Goal: Task Accomplishment & Management: Complete application form

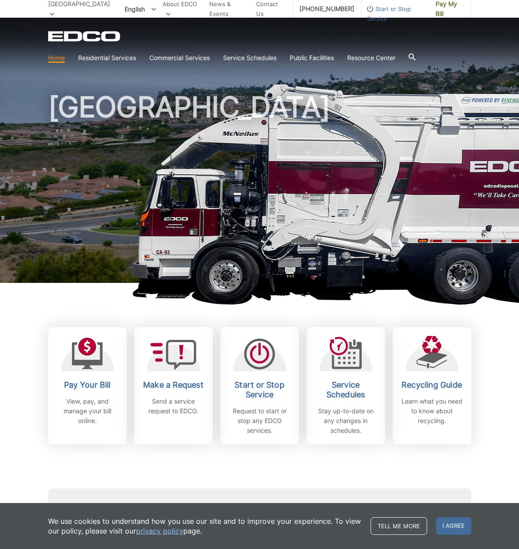
click at [52, 57] on link "Home" at bounding box center [56, 58] width 17 height 10
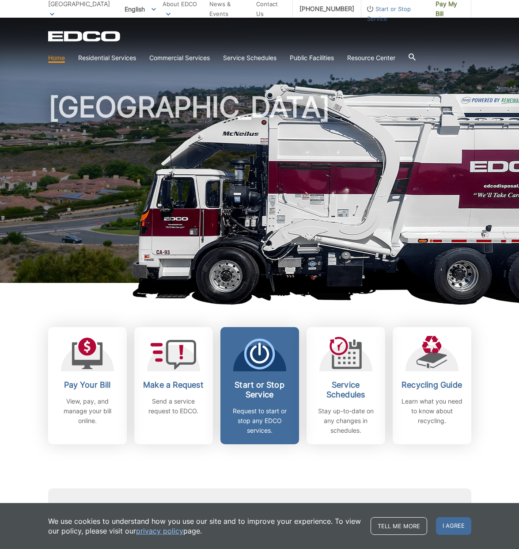
click at [257, 404] on div "Start or Stop Service Request to start or stop any EDCO services." at bounding box center [259, 407] width 65 height 55
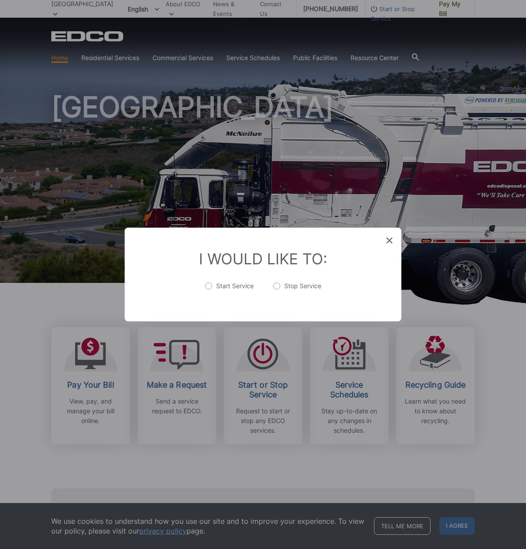
click at [278, 287] on label "Stop Service" at bounding box center [297, 291] width 48 height 18
radio input "true"
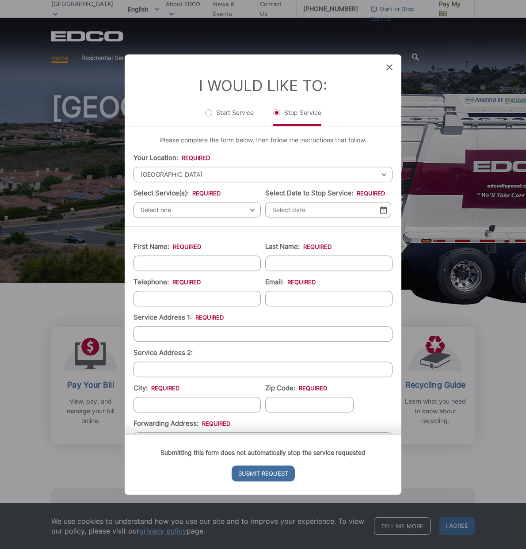
click at [217, 207] on span "Select one" at bounding box center [196, 209] width 127 height 15
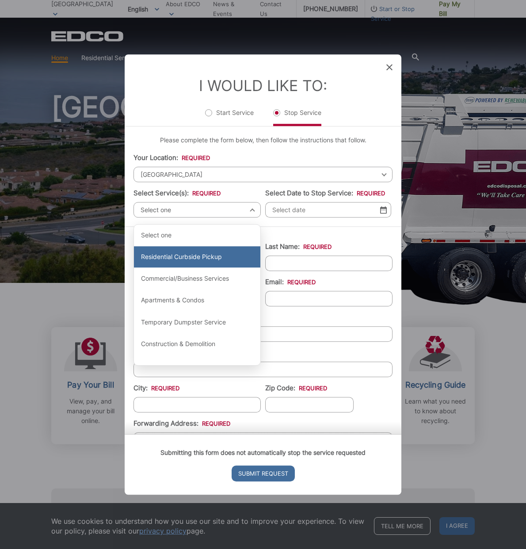
click at [236, 257] on div "Residential Curbside Pickup" at bounding box center [197, 256] width 126 height 21
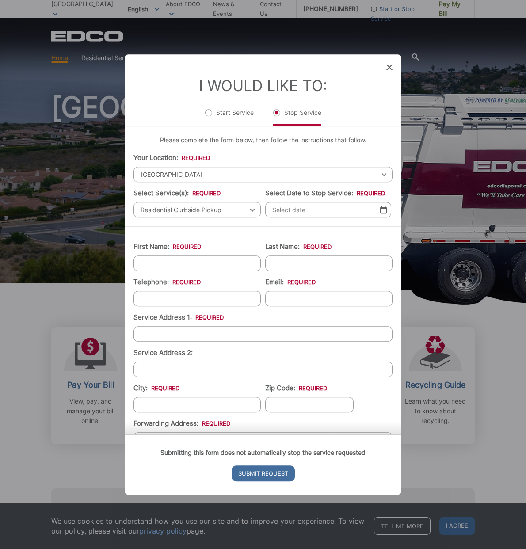
click at [308, 216] on input "Select Date to Stop Service: *" at bounding box center [328, 209] width 126 height 15
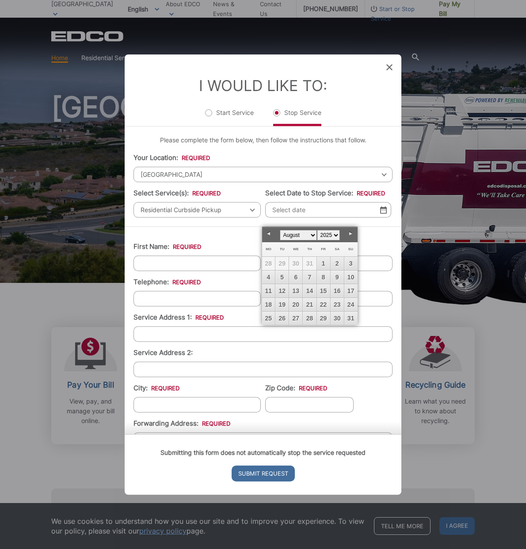
click at [350, 235] on link "Next" at bounding box center [350, 233] width 13 height 13
click at [268, 232] on link "Prev" at bounding box center [268, 233] width 13 height 13
click at [338, 318] on link "30" at bounding box center [337, 318] width 13 height 13
type input "[DATE]"
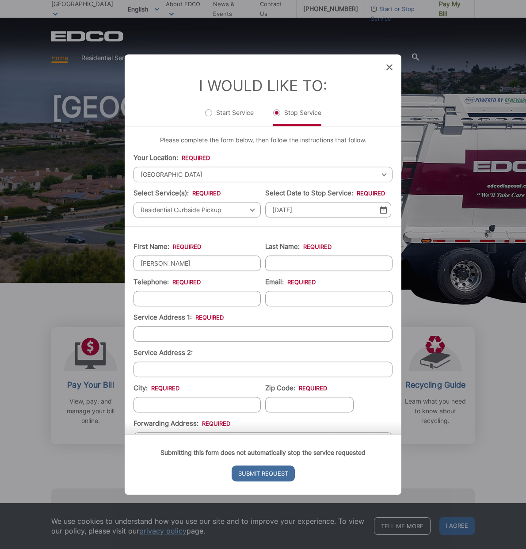
type input "[PERSON_NAME]"
type input "(__3) 108-9723"
drag, startPoint x: 190, startPoint y: 308, endPoint x: 116, endPoint y: 305, distance: 73.9
click at [116, 305] on div "Entry Status None In Progress Completed None None In Progress Completed I Would…" at bounding box center [263, 274] width 526 height 549
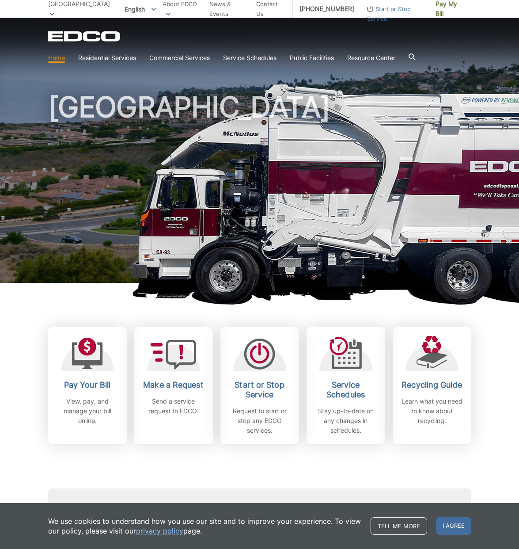
click at [392, 8] on span "Start or Stop Service" at bounding box center [395, 13] width 67 height 19
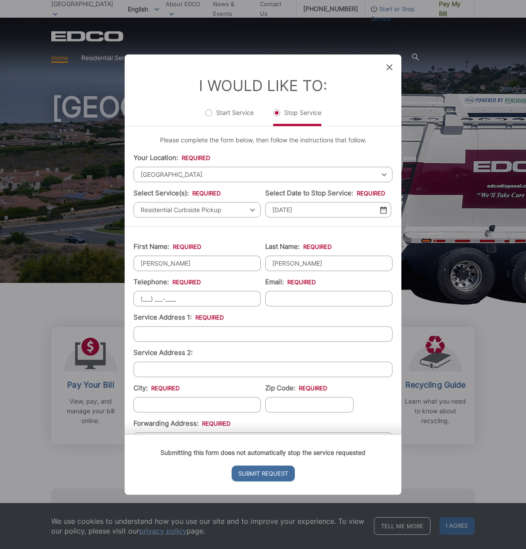
click at [145, 306] on input "(___) ___-____" at bounding box center [196, 298] width 127 height 15
type input "[PHONE_NUMBER]"
type input "[EMAIL_ADDRESS][DOMAIN_NAME]"
type input "2015 [PERSON_NAME] Dr"
type input "[GEOGRAPHIC_DATA]"
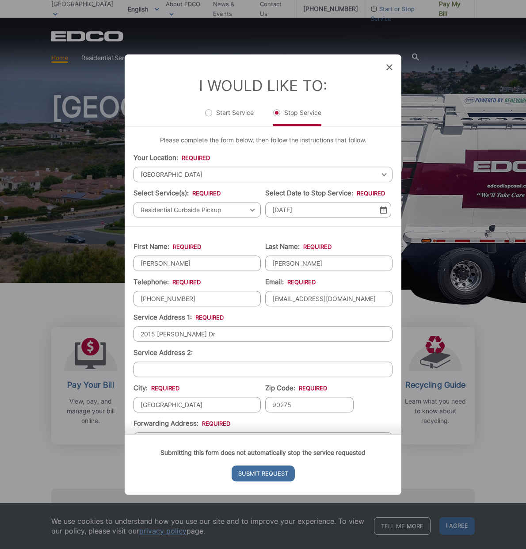
type input "90275"
click at [180, 412] on input "[GEOGRAPHIC_DATA]" at bounding box center [196, 404] width 127 height 15
drag, startPoint x: 185, startPoint y: 413, endPoint x: 185, endPoint y: 423, distance: 9.7
click at [185, 412] on input "[GEOGRAPHIC_DATA]" at bounding box center [196, 404] width 127 height 15
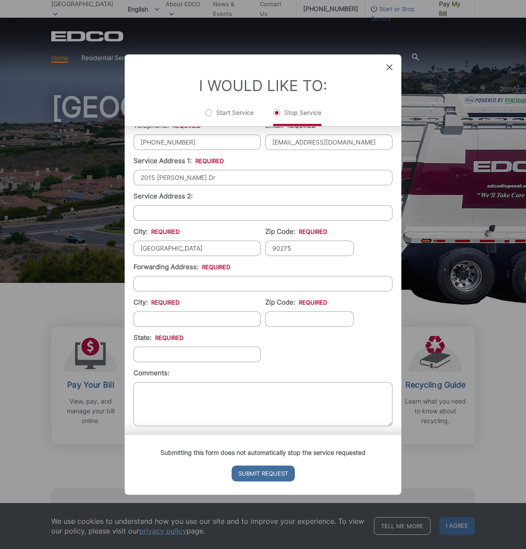
scroll to position [157, 0]
type input "[GEOGRAPHIC_DATA]"
type input "[STREET_ADDRESS]"
type input "San [PERSON_NAME]"
type input "90732"
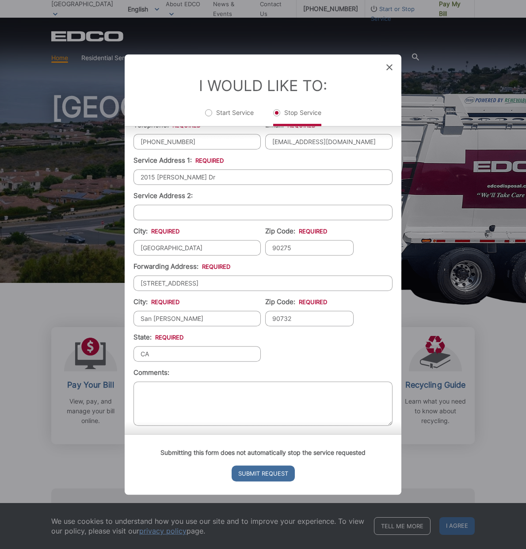
type input "CA"
click at [331, 368] on ul "First Name: * [PERSON_NAME] Last Name: * [PERSON_NAME] Telephone: * [PHONE_NUMB…" at bounding box center [262, 254] width 259 height 350
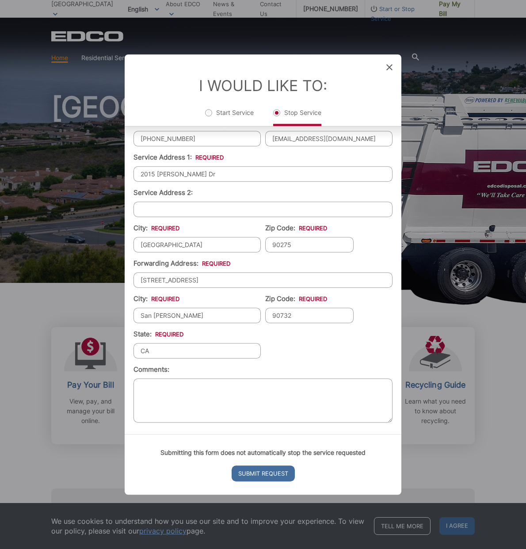
scroll to position [167, 0]
click at [282, 470] on input "Submit Request" at bounding box center [263, 473] width 63 height 16
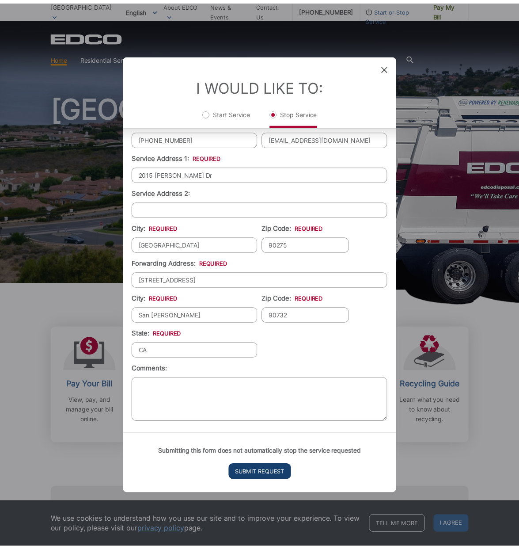
scroll to position [9, 4]
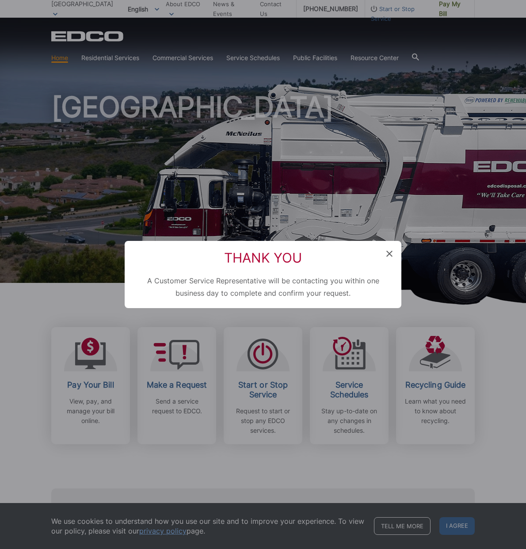
click at [392, 255] on icon at bounding box center [389, 254] width 6 height 6
